Goal: Register for event/course

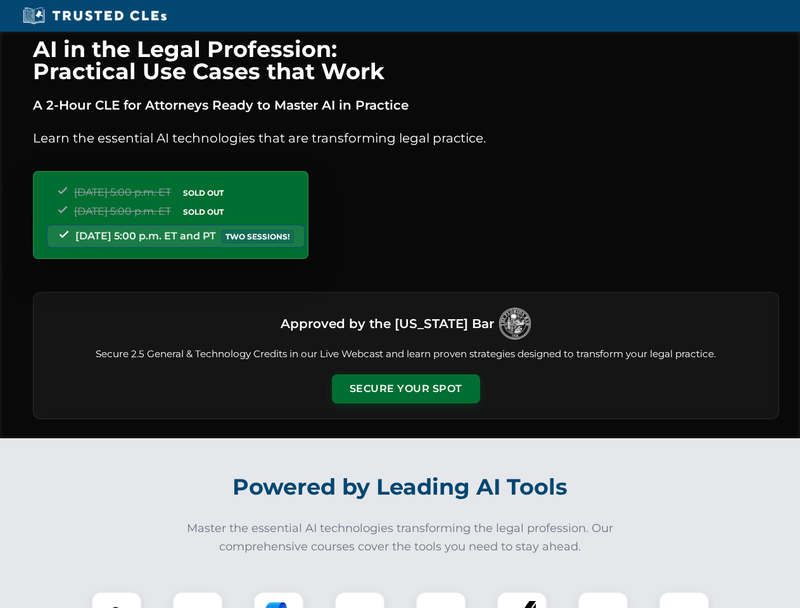
click at [406, 389] on button "Secure Your Spot" at bounding box center [406, 389] width 148 height 29
click at [117, 600] on img at bounding box center [116, 617] width 37 height 37
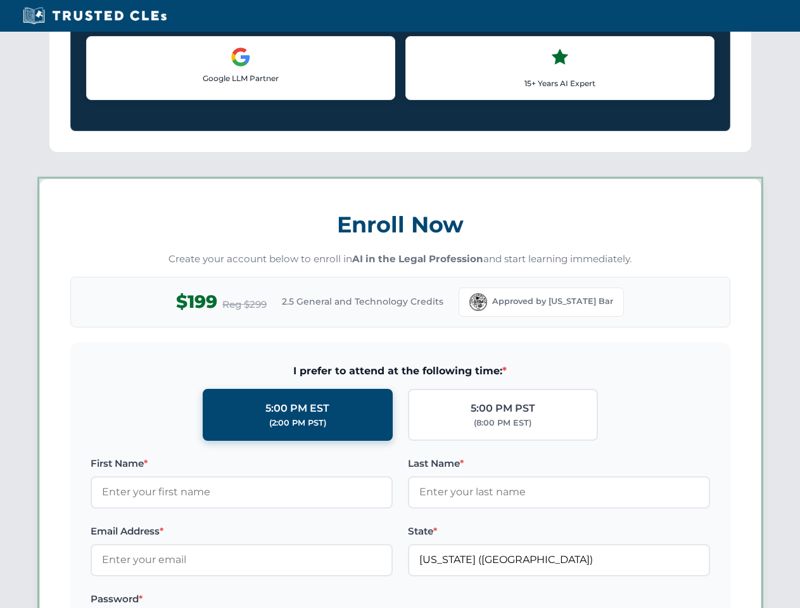
click at [279, 600] on label "Password *" at bounding box center [242, 599] width 302 height 15
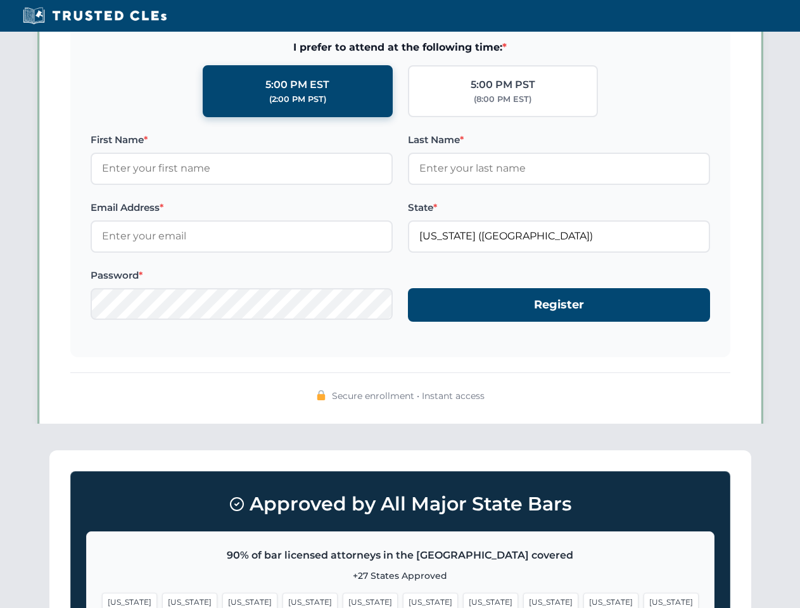
click at [584, 600] on span "[US_STATE]" at bounding box center [611, 602] width 55 height 18
